Goal: Navigation & Orientation: Find specific page/section

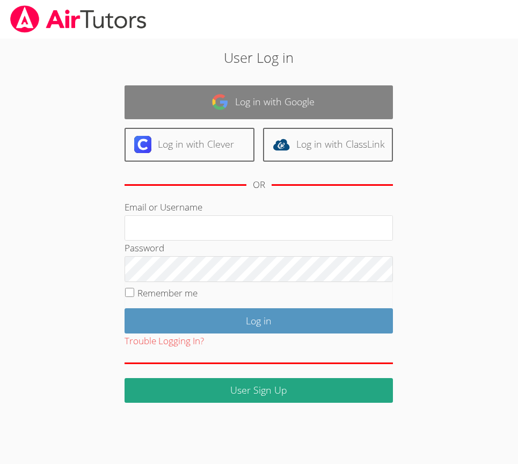
click at [241, 98] on link "Log in with Google" at bounding box center [259, 102] width 269 height 34
